Goal: Transaction & Acquisition: Purchase product/service

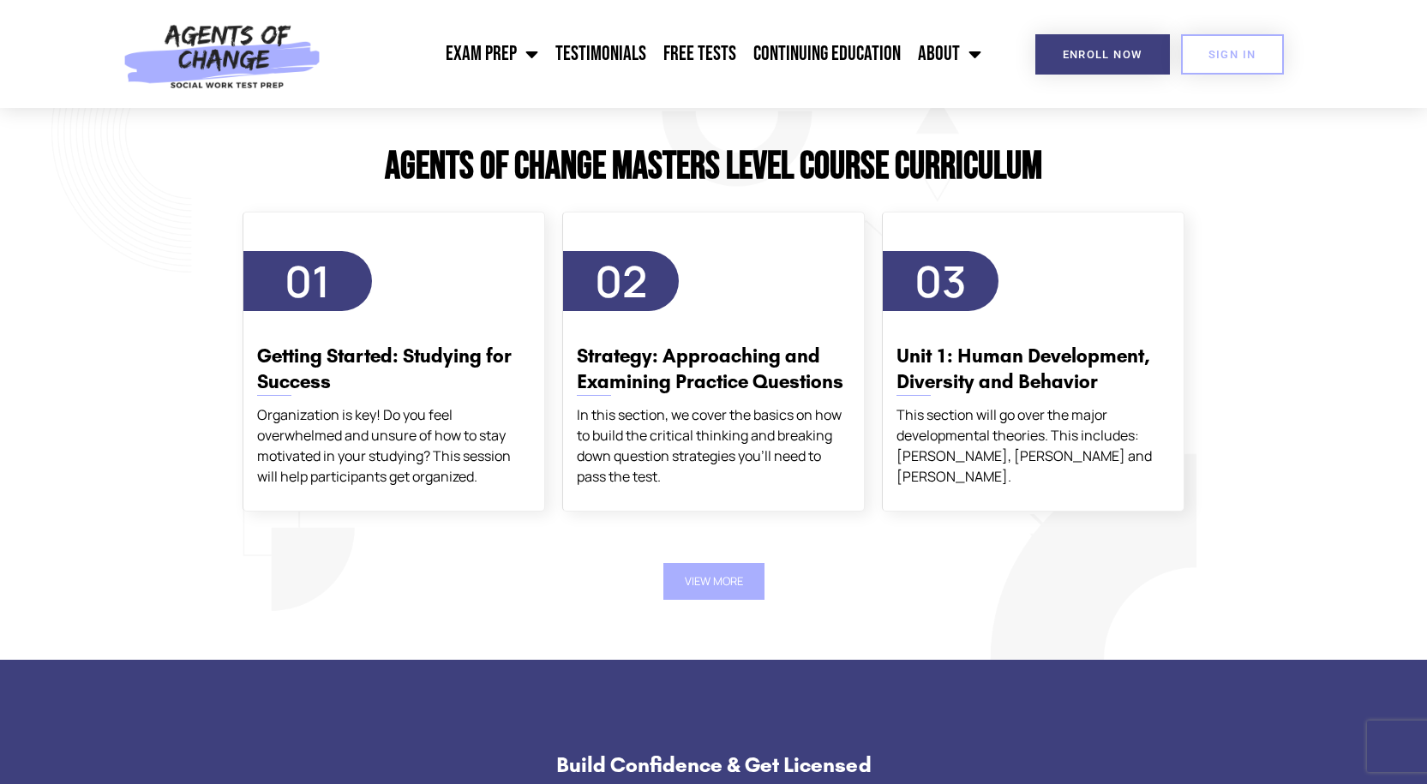
scroll to position [2913, 0]
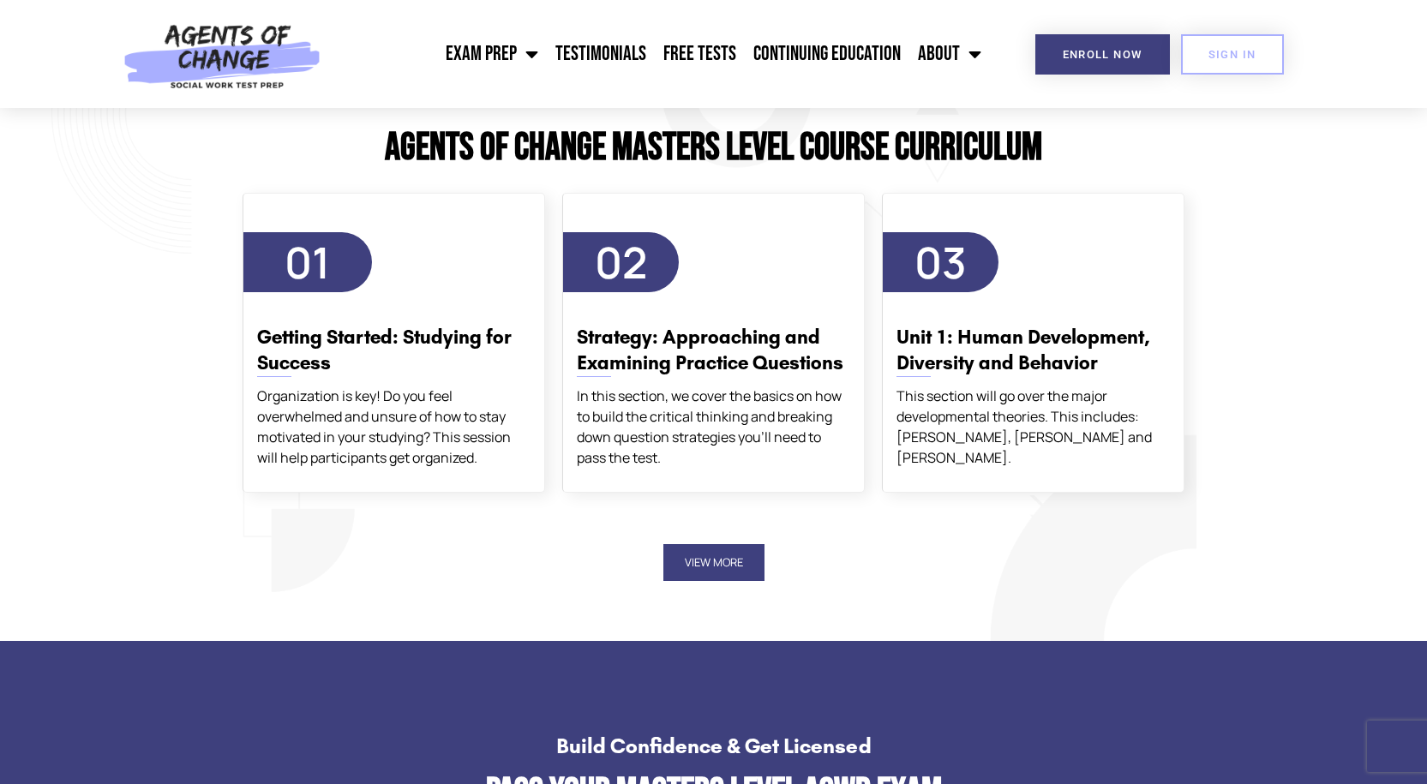
click at [689, 554] on button "View More" at bounding box center [713, 562] width 101 height 37
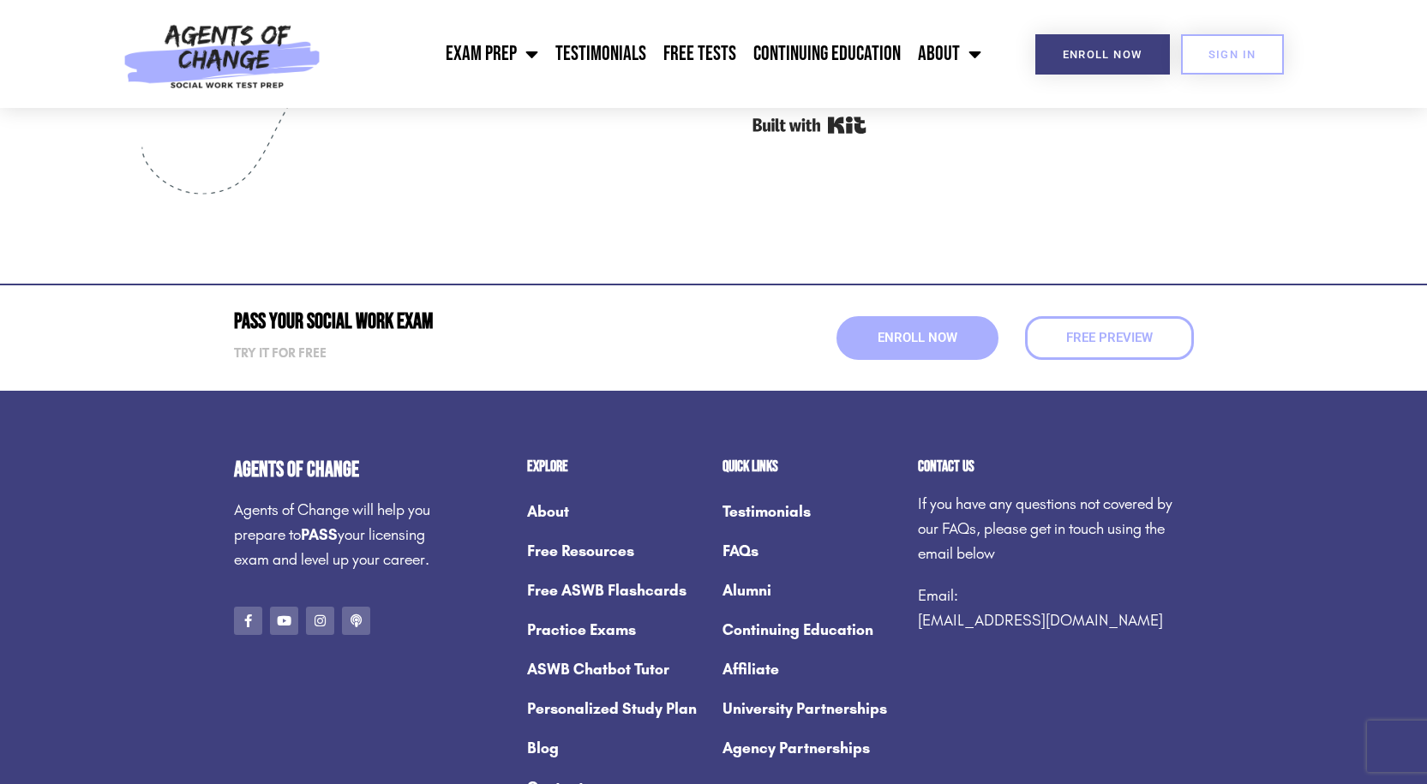
scroll to position [7026, 0]
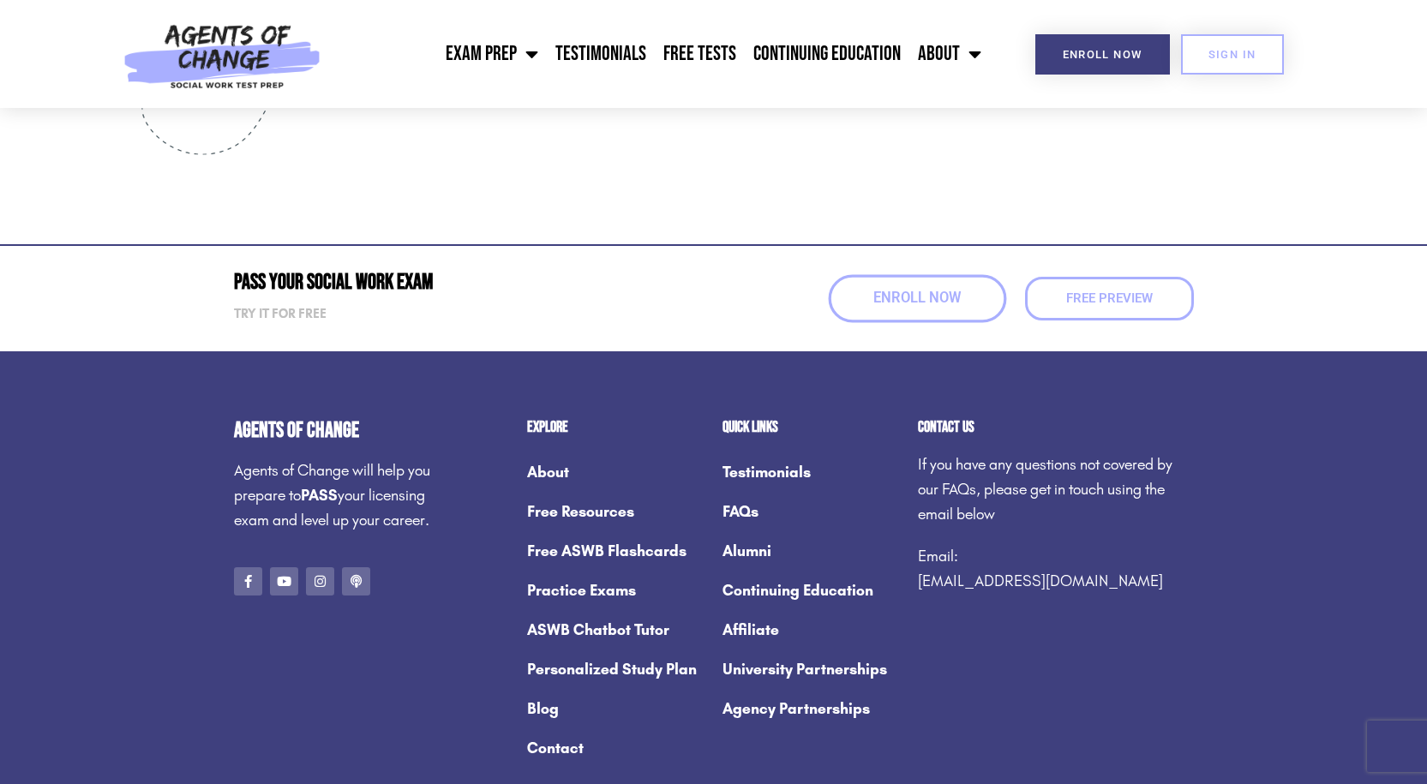
click at [929, 304] on span "Enroll Now" at bounding box center [916, 298] width 87 height 15
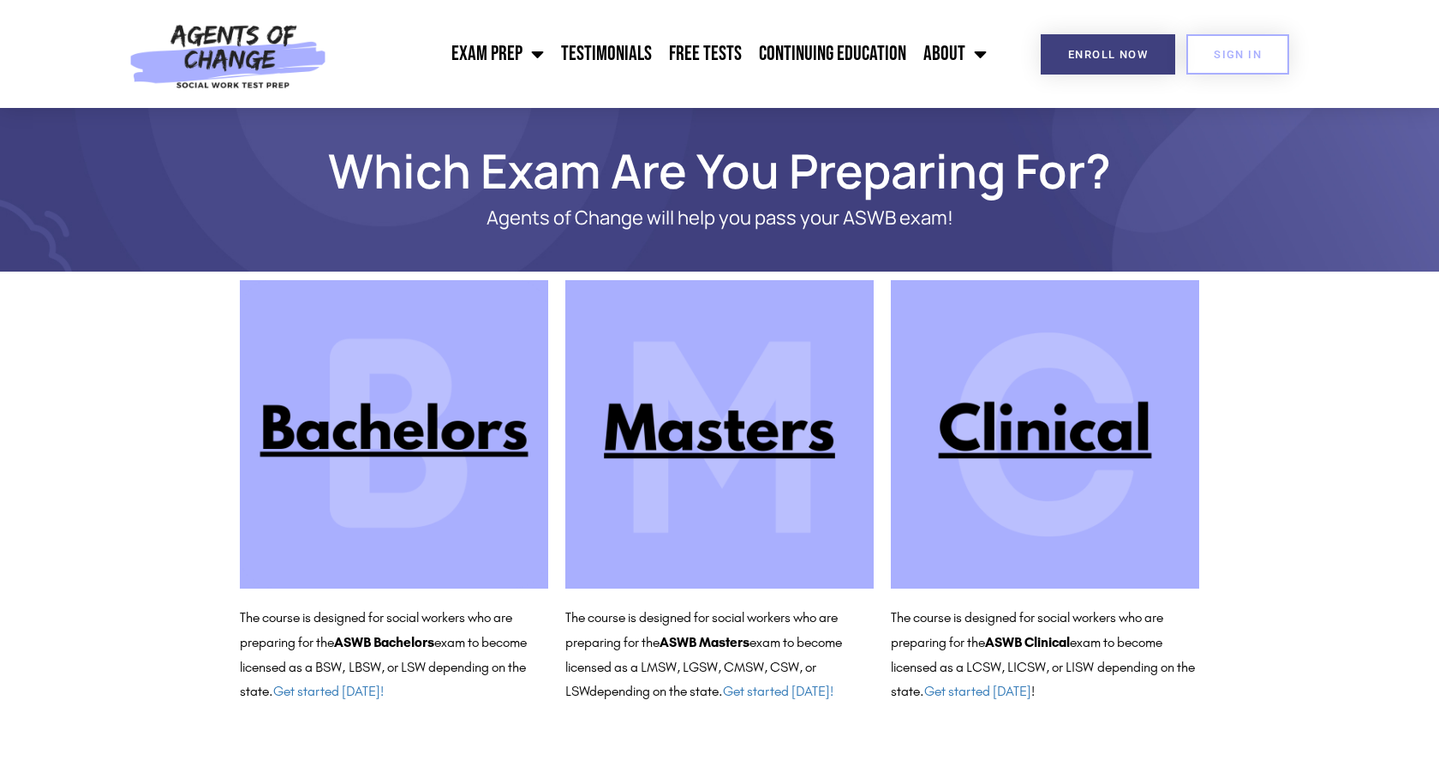
click at [680, 430] on img at bounding box center [719, 434] width 308 height 308
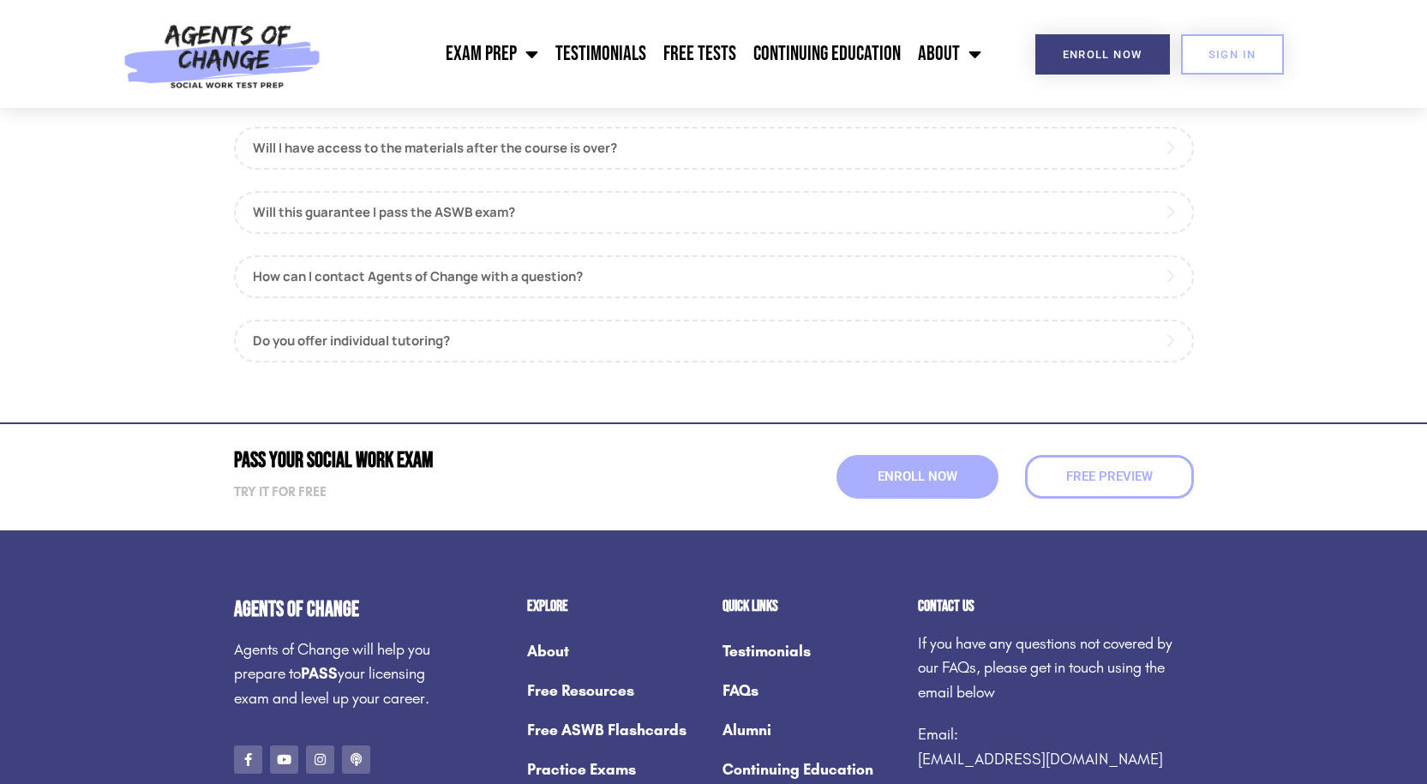
scroll to position [2056, 0]
